Goal: Task Accomplishment & Management: Use online tool/utility

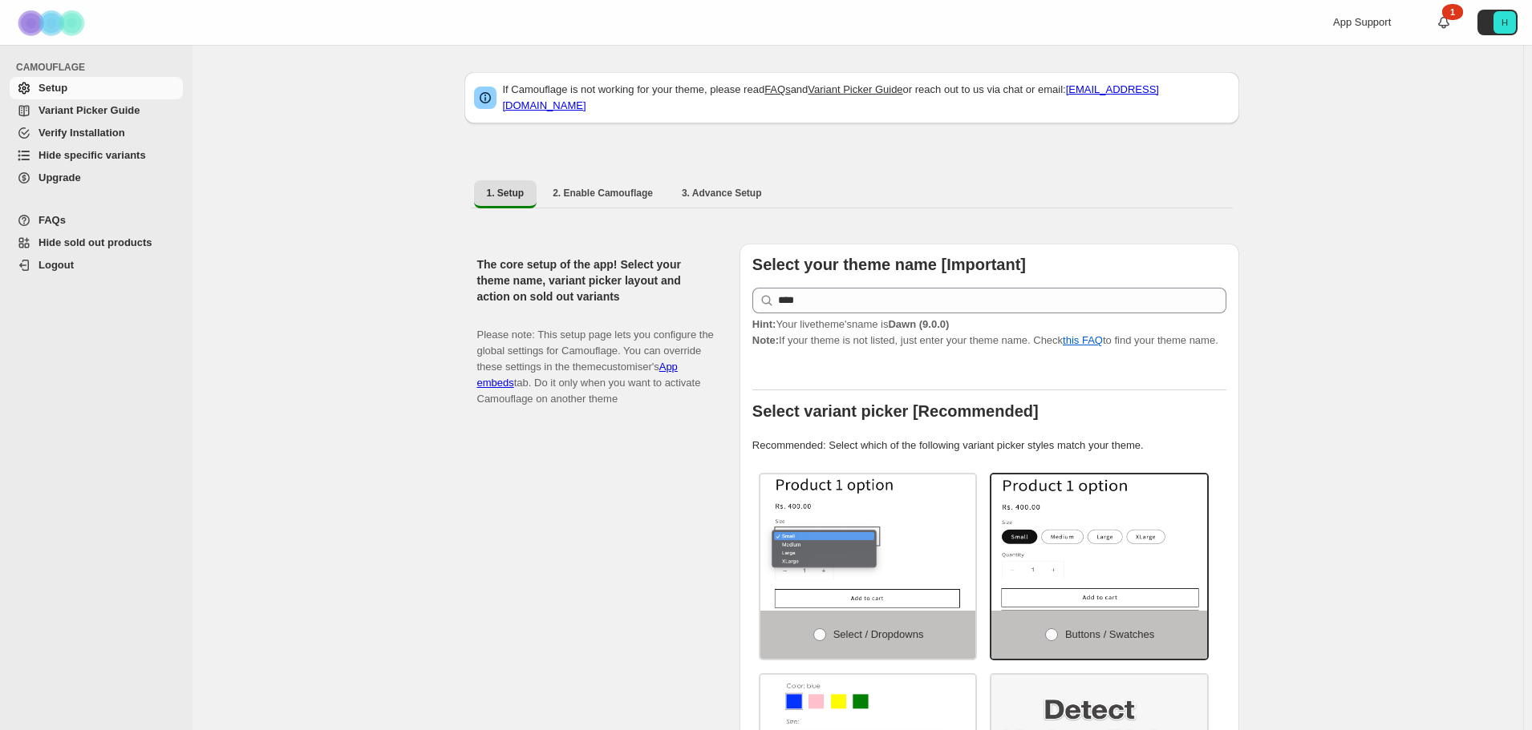
click at [72, 152] on span "Hide specific variants" at bounding box center [91, 155] width 107 height 12
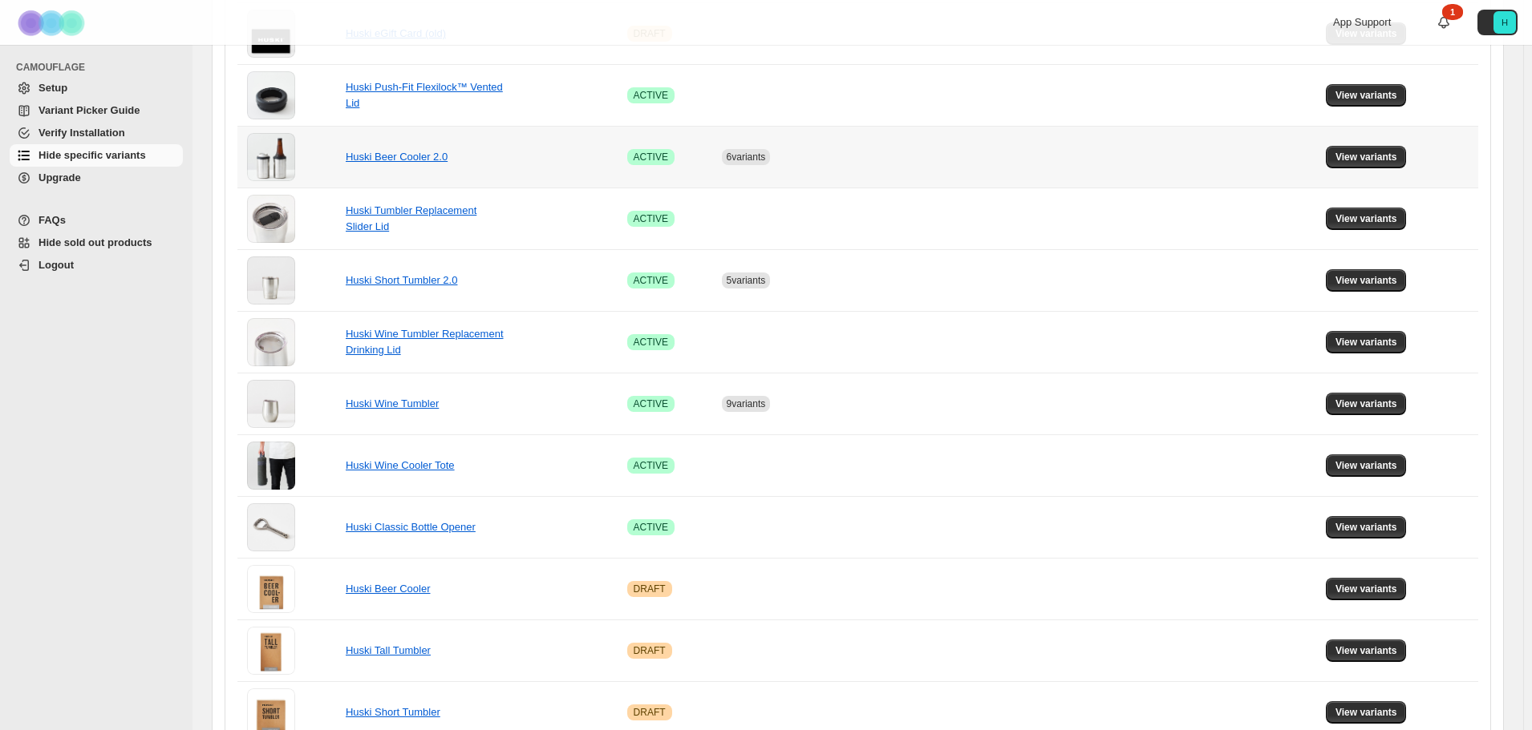
scroll to position [481, 0]
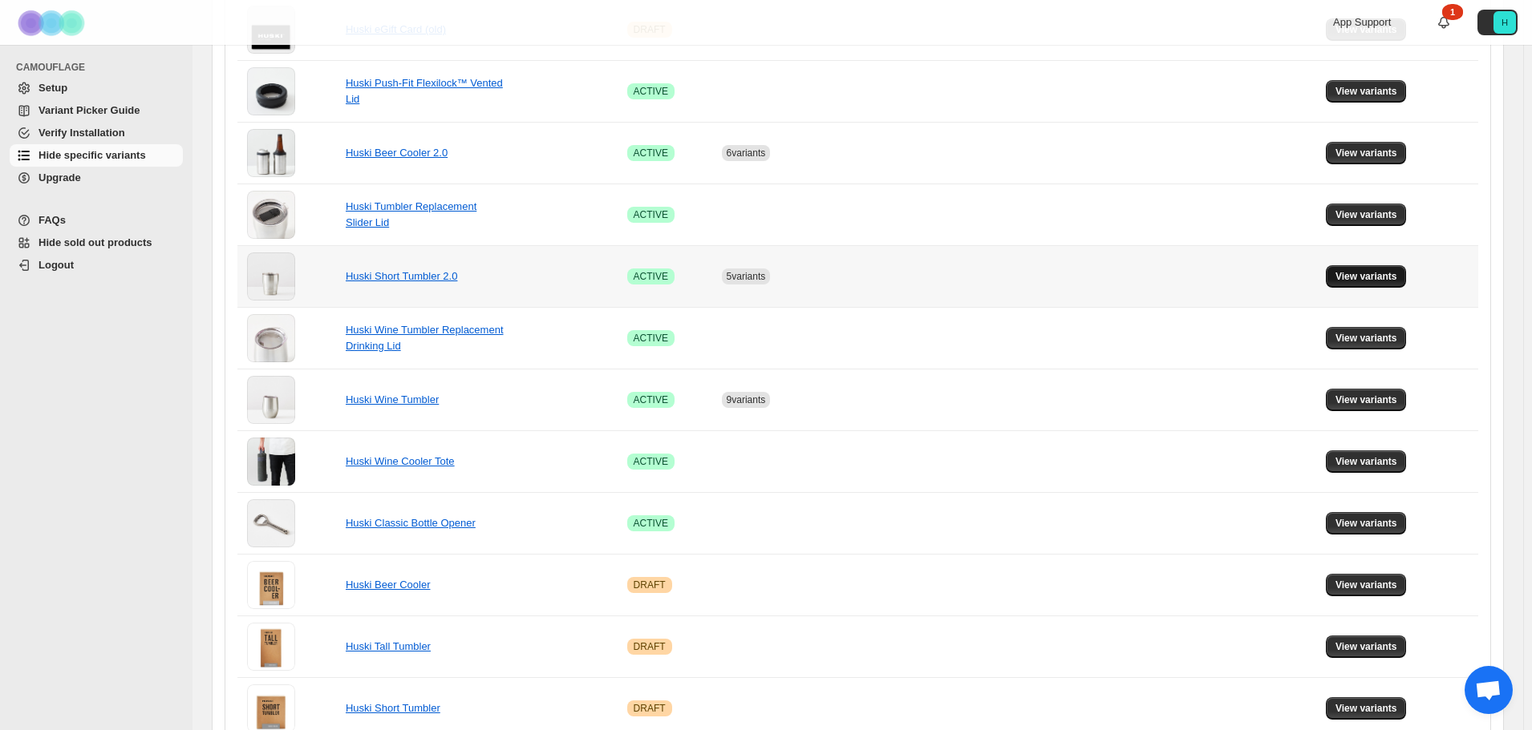
click at [1366, 277] on span "View variants" at bounding box center [1366, 276] width 62 height 13
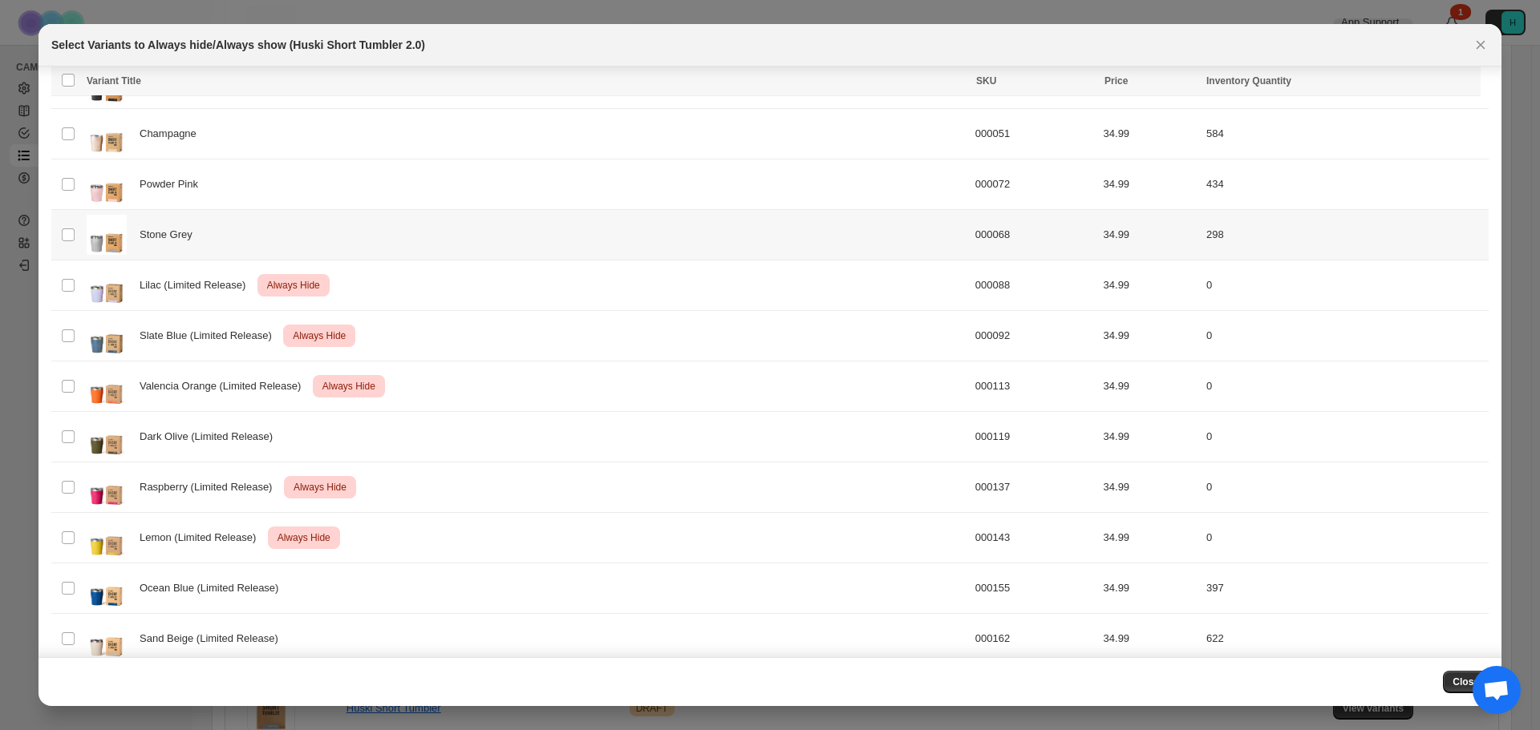
scroll to position [253, 0]
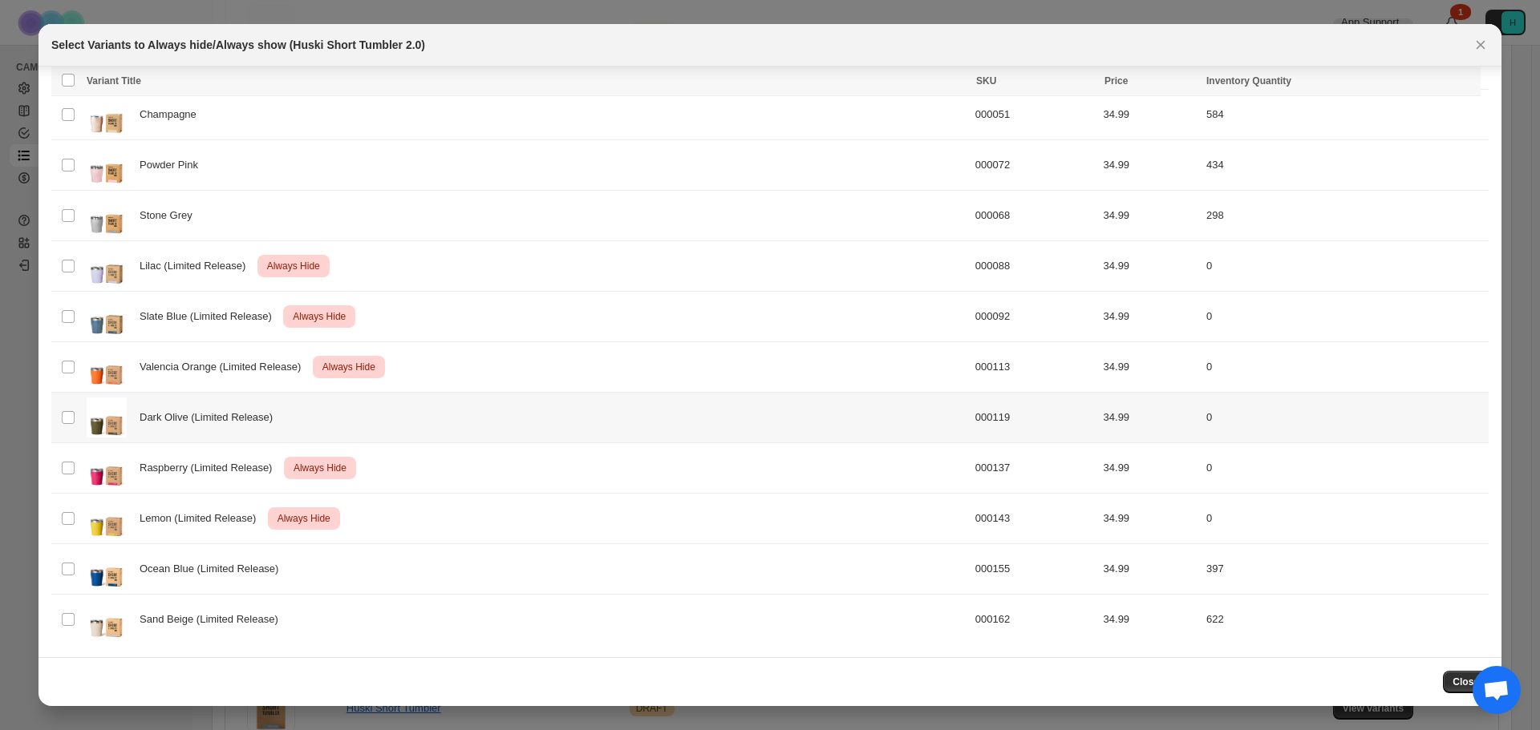
click at [60, 418] on td "Select product variant" at bounding box center [66, 418] width 30 height 51
click at [1139, 85] on span "Always hide" at bounding box center [1120, 82] width 55 height 13
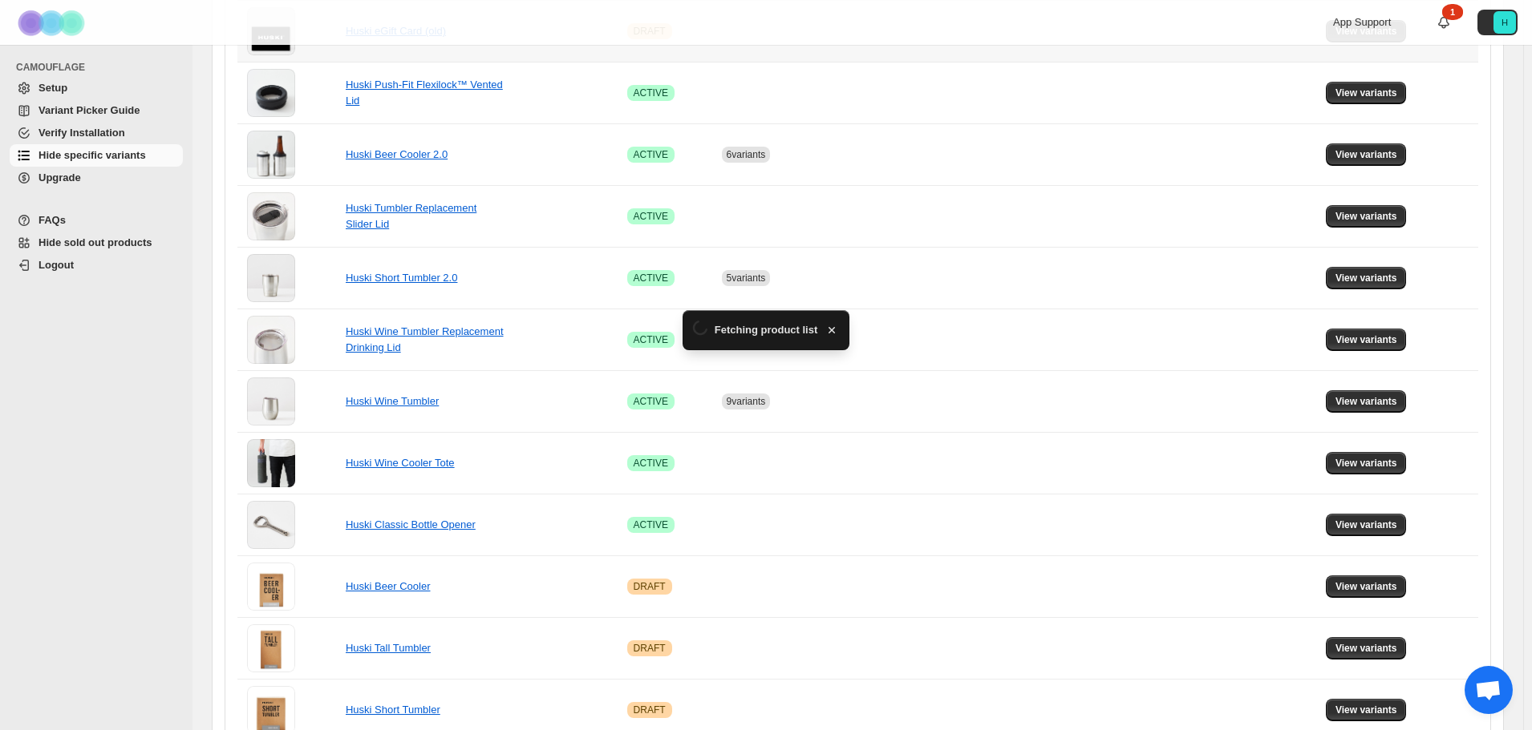
scroll to position [481, 0]
